Goal: Task Accomplishment & Management: Manage account settings

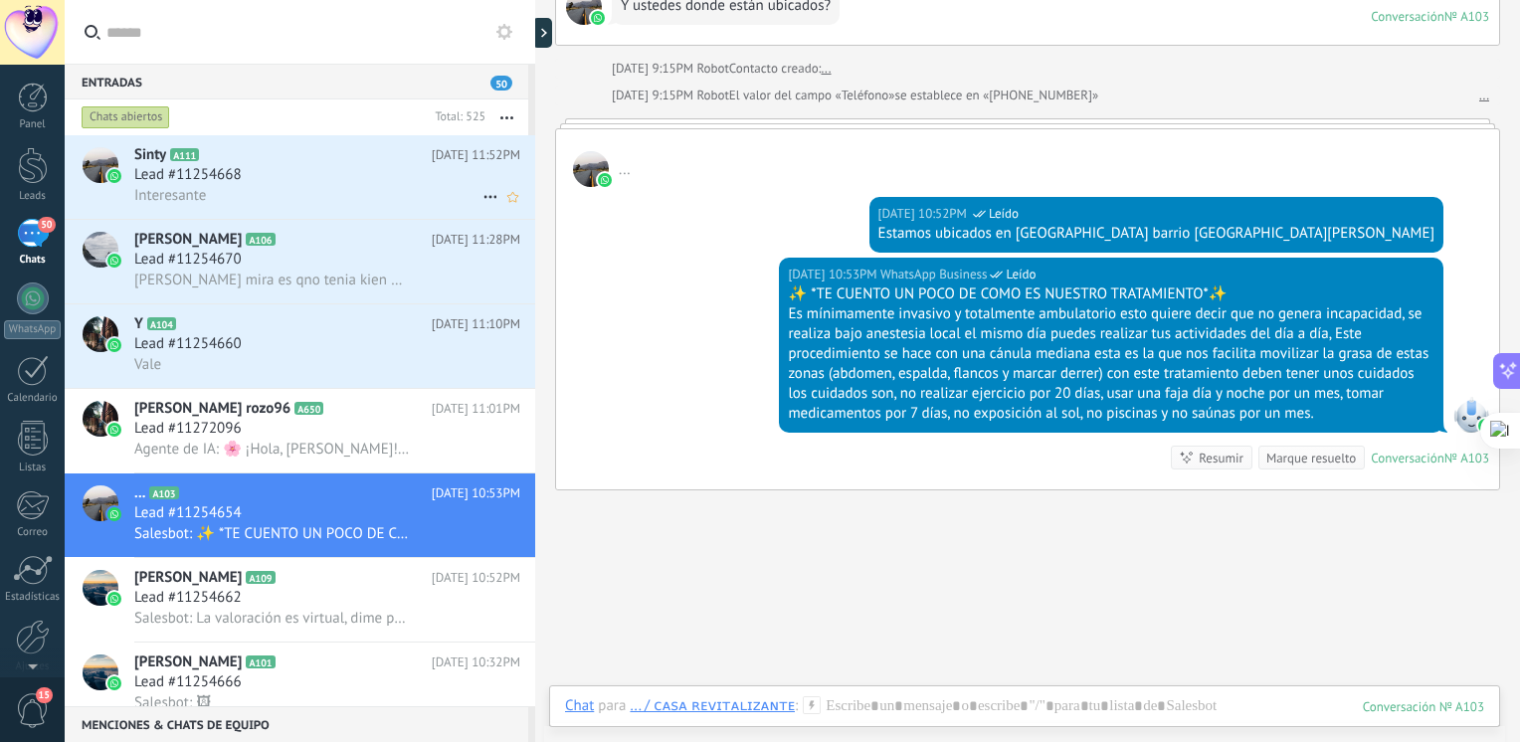
click at [276, 209] on div "Sinty A111 [DATE] 11:52PM Lead #11254668 Interesante" at bounding box center [334, 177] width 401 height 84
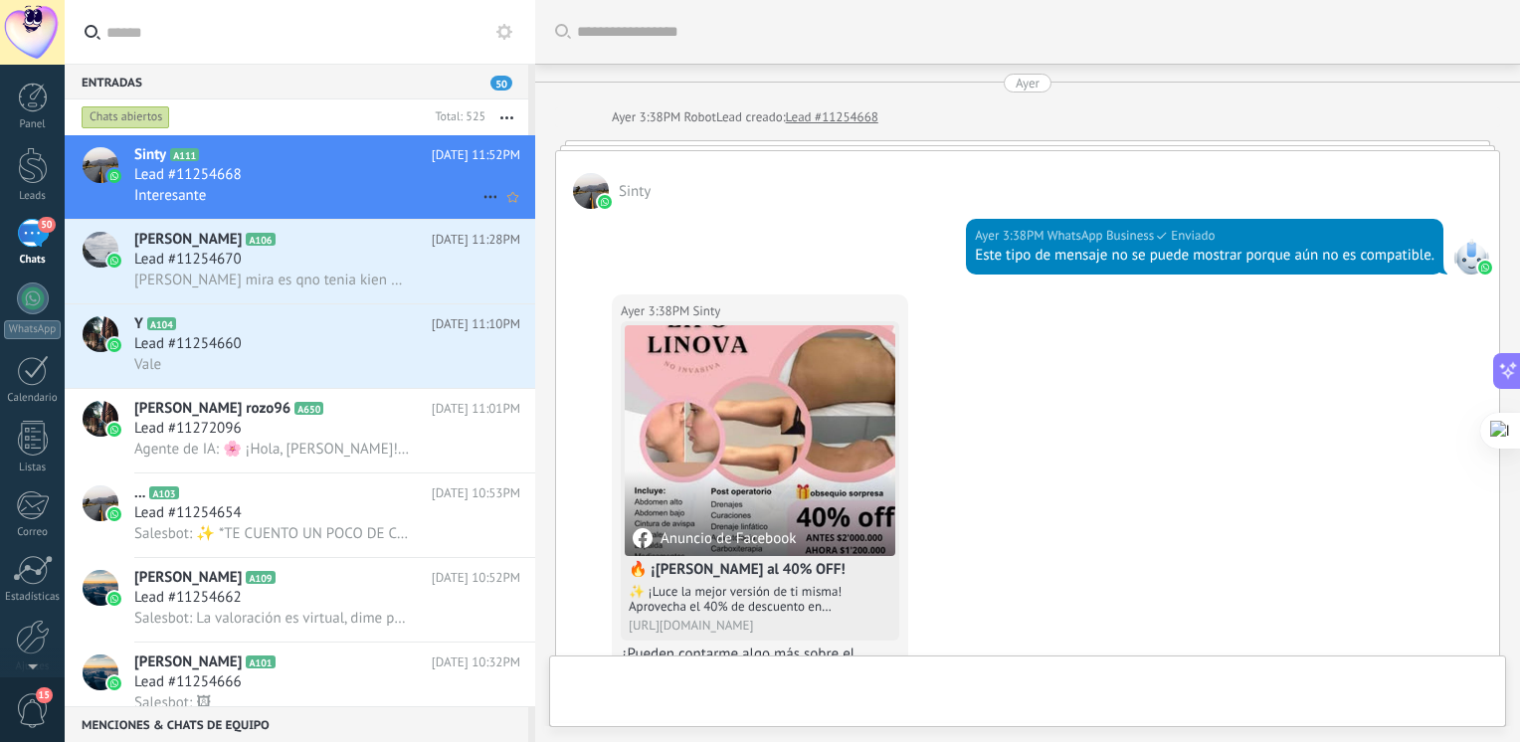
scroll to position [3083, 0]
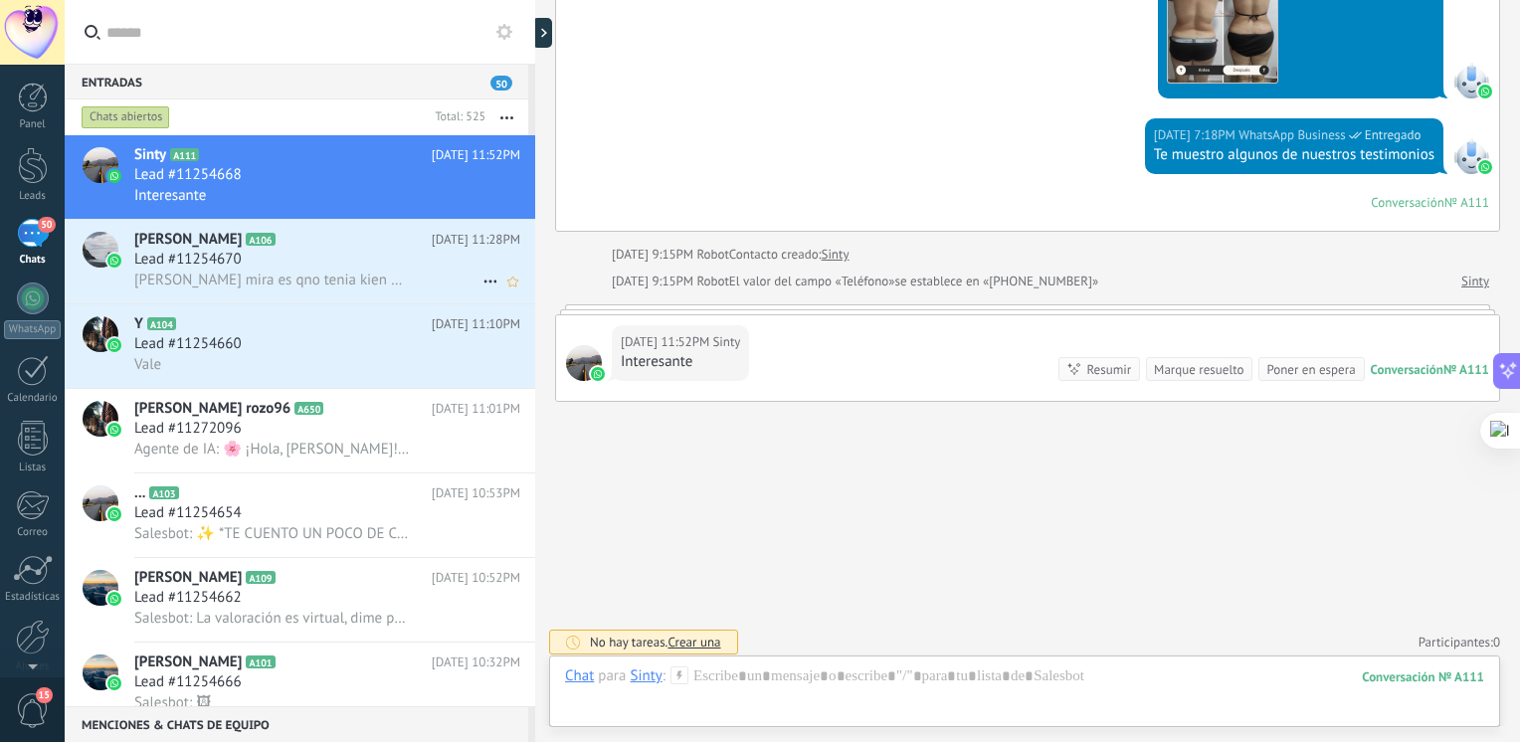
click at [235, 286] on span "[PERSON_NAME] mira es qno tenia kien me las ayudara. A tomar hay mas o menos qu…" at bounding box center [272, 280] width 276 height 19
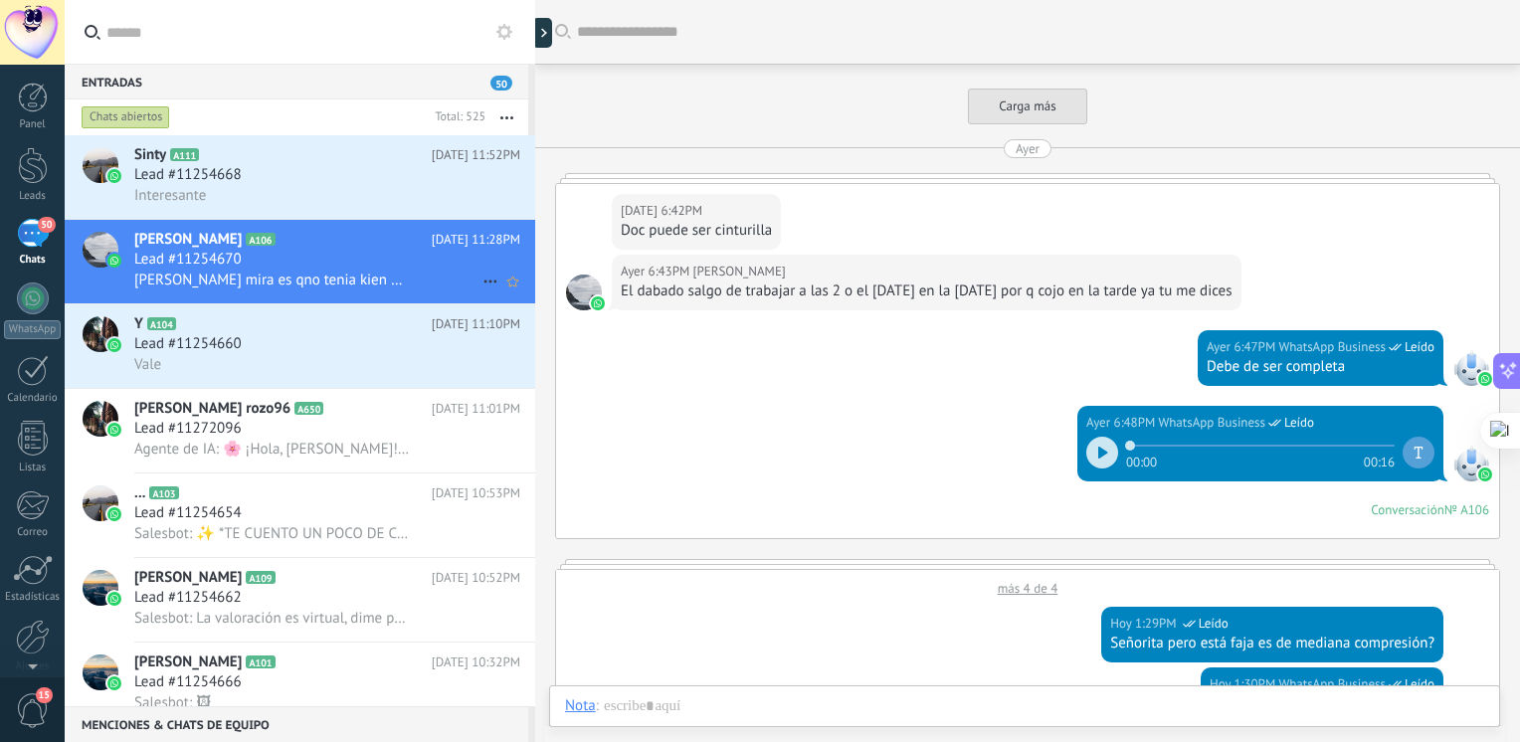
scroll to position [2286, 0]
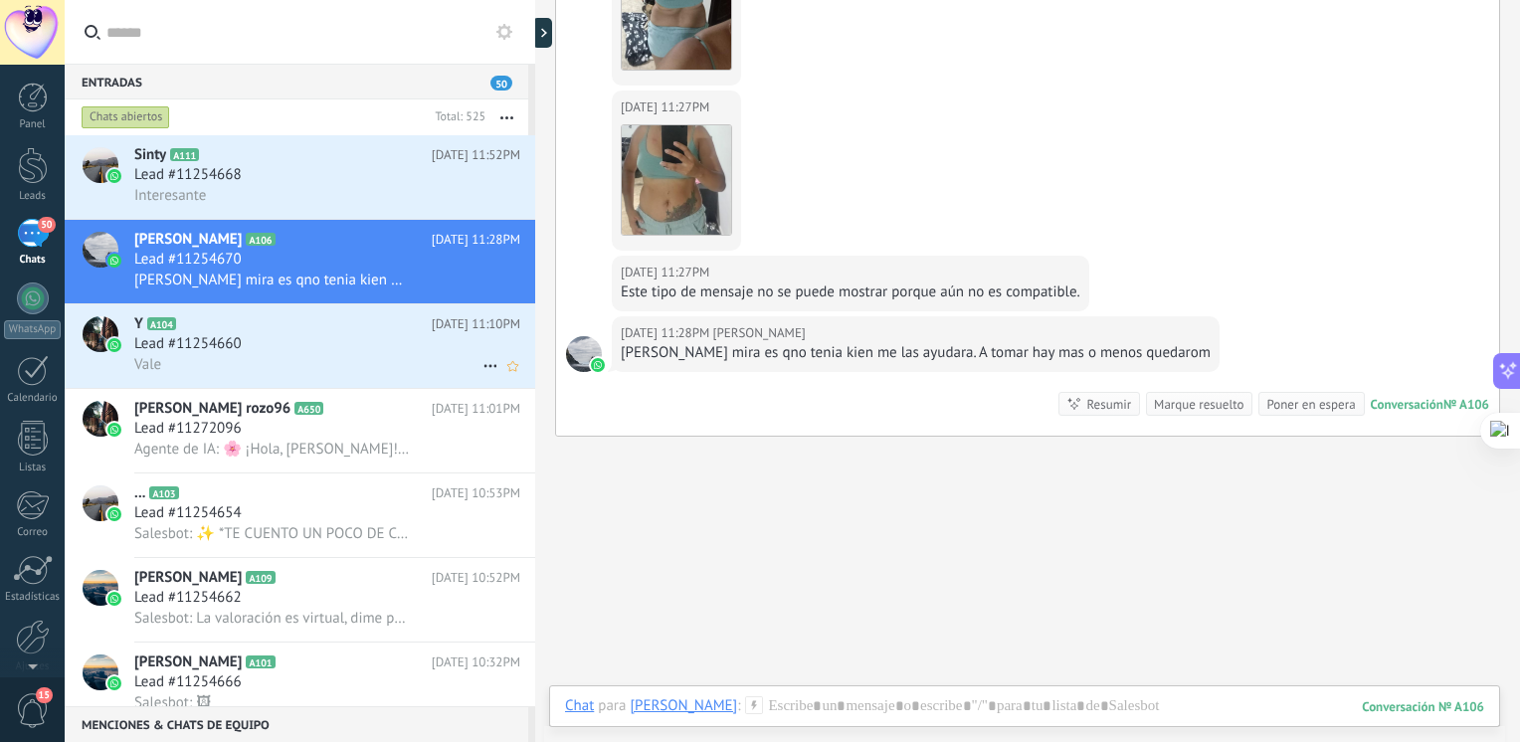
click at [257, 384] on div "Y A104 [DATE] 11:10PM Lead #11254660 Vale" at bounding box center [334, 346] width 401 height 84
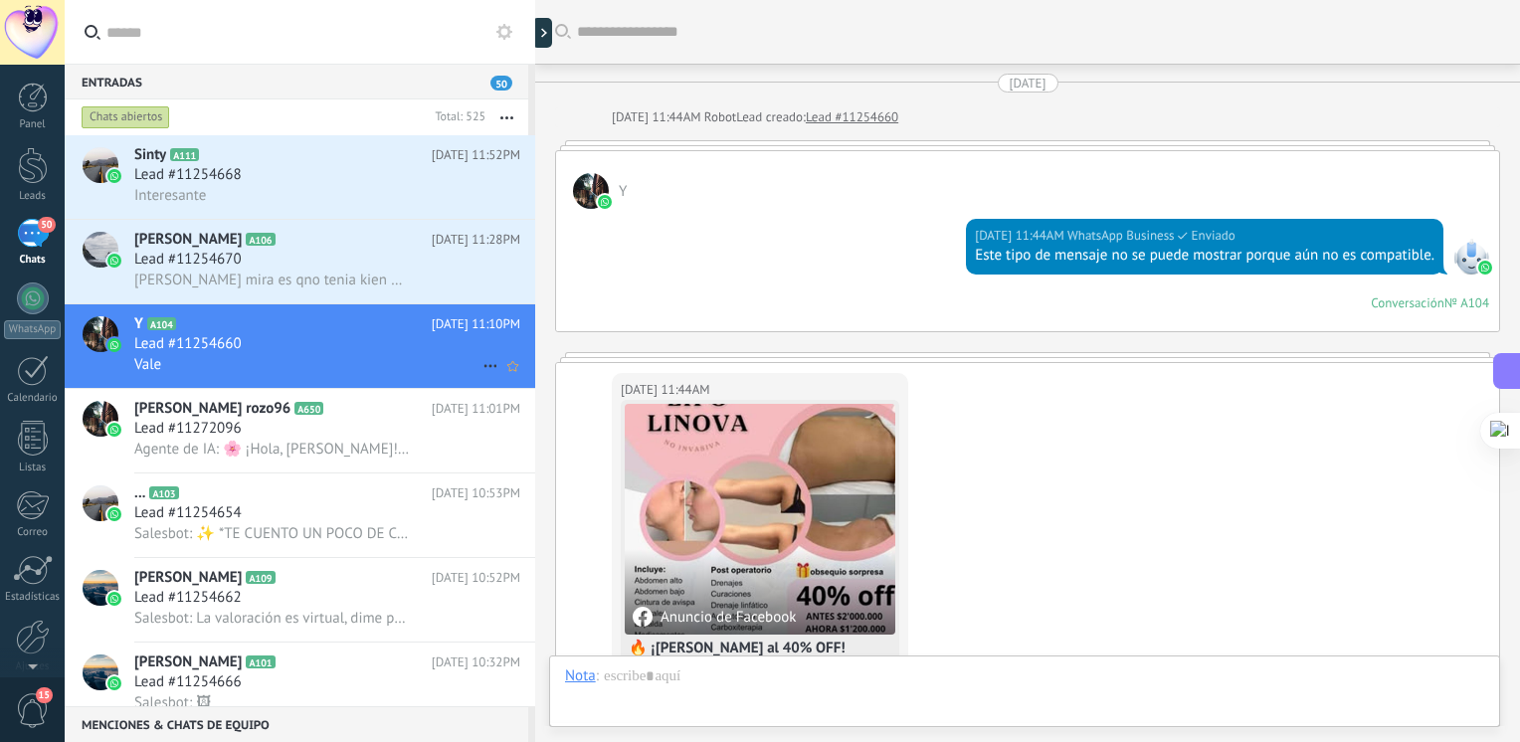
scroll to position [2560, 0]
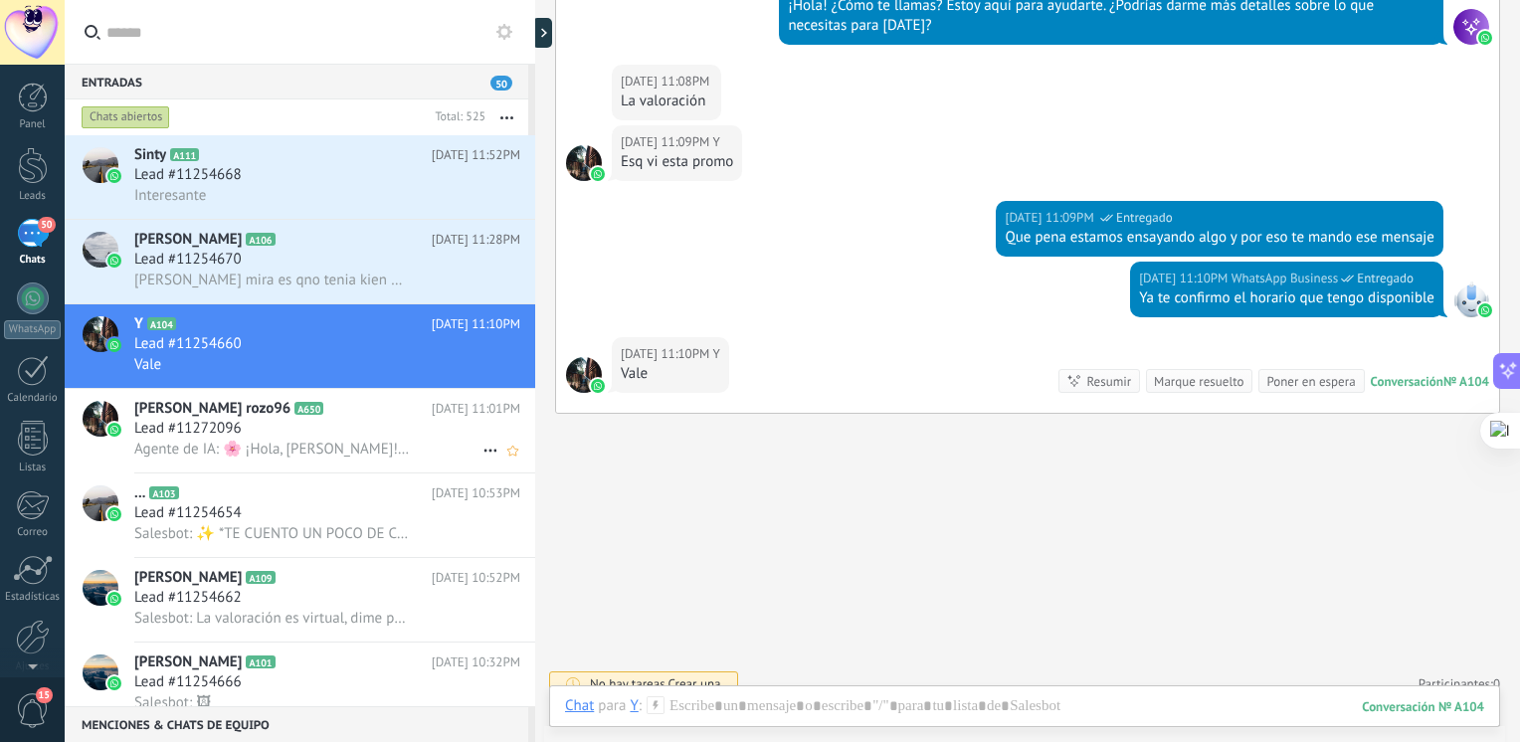
click at [263, 452] on span "Agente de IA: 🌸 ¡Hola, [PERSON_NAME]! Mi nombre es [PERSON_NAME], la encargada …" at bounding box center [272, 449] width 276 height 19
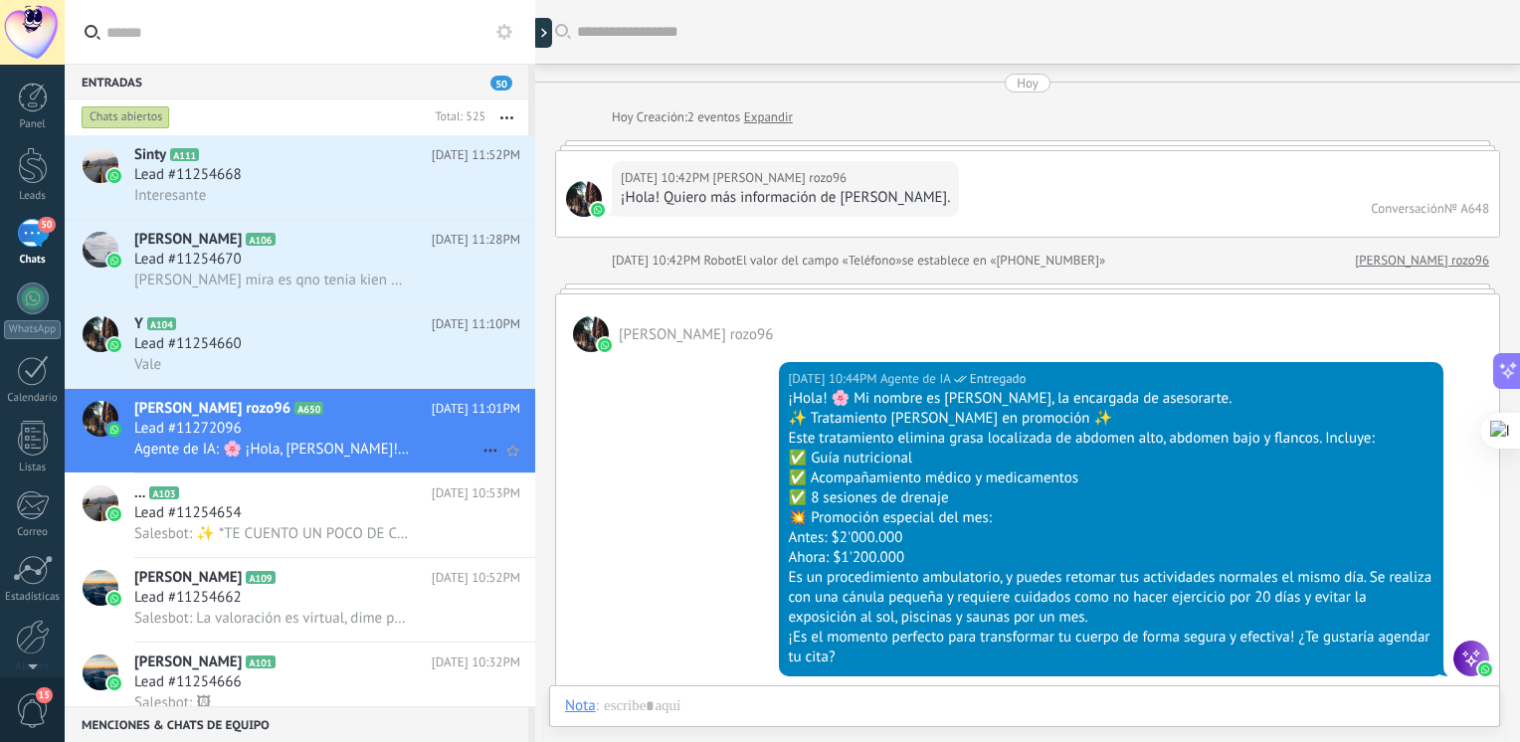
scroll to position [2507, 0]
